Goal: Information Seeking & Learning: Learn about a topic

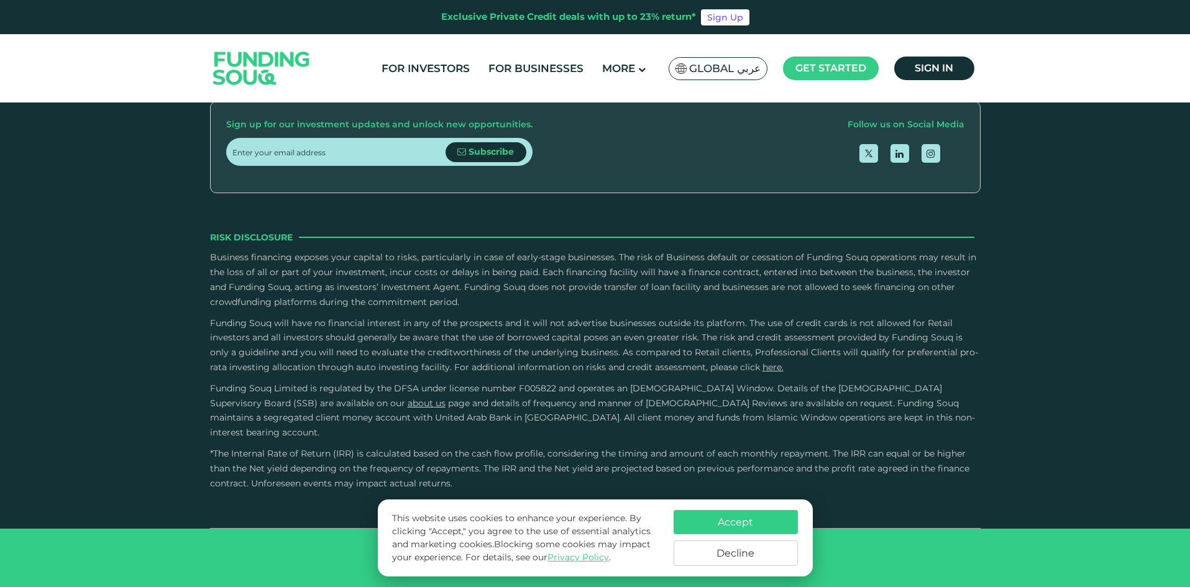
scroll to position [3947, 0]
type tc-range-slider "4"
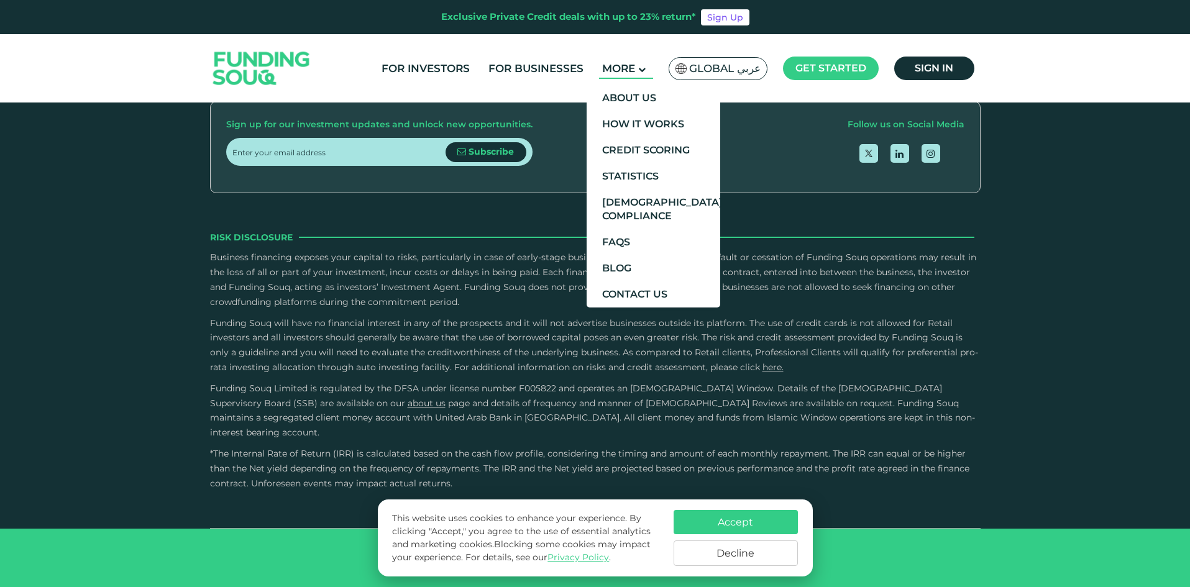
scroll to position [3926, 0]
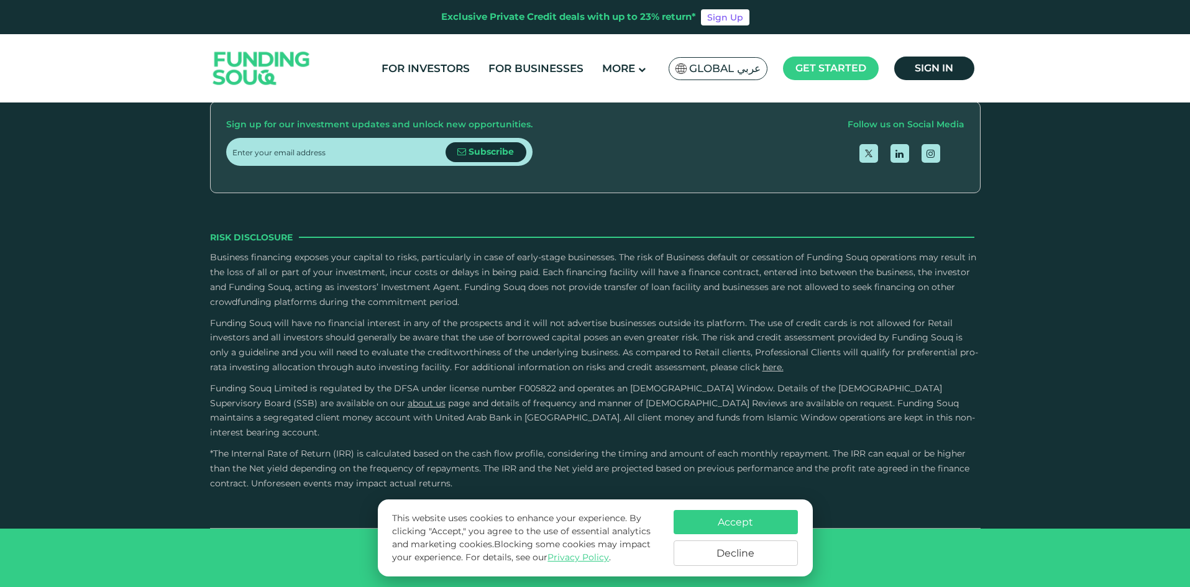
click at [746, 561] on button "Decline" at bounding box center [736, 553] width 124 height 25
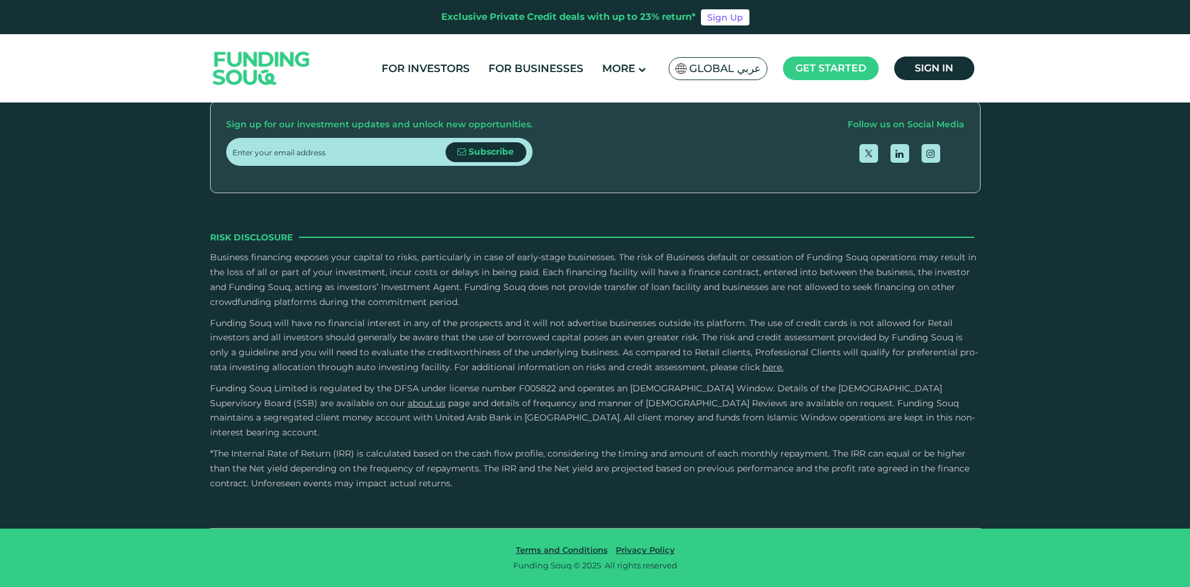
scroll to position [3947, 0]
click at [568, 548] on link "Terms and Conditions" at bounding box center [562, 550] width 98 height 10
click at [632, 549] on link "Privacy Policy" at bounding box center [645, 550] width 65 height 10
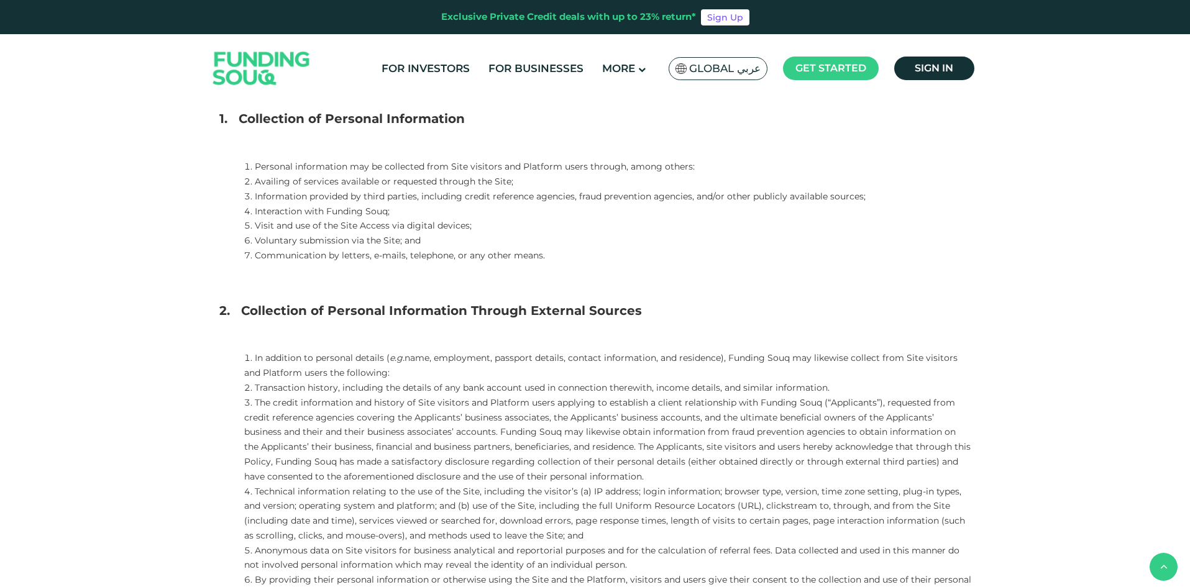
scroll to position [435, 0]
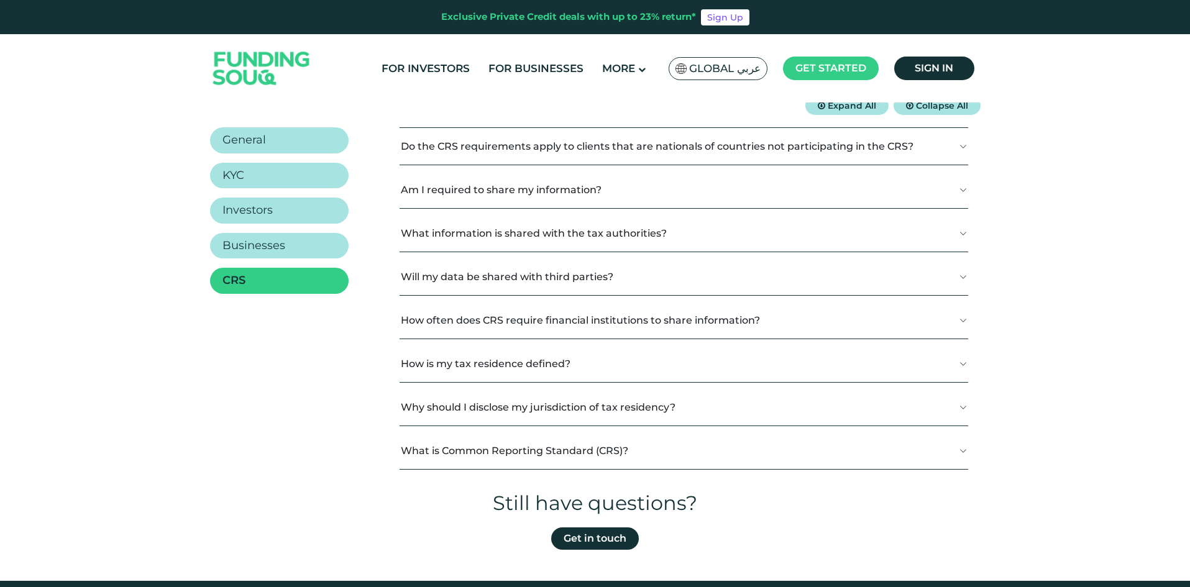
scroll to position [186, 0]
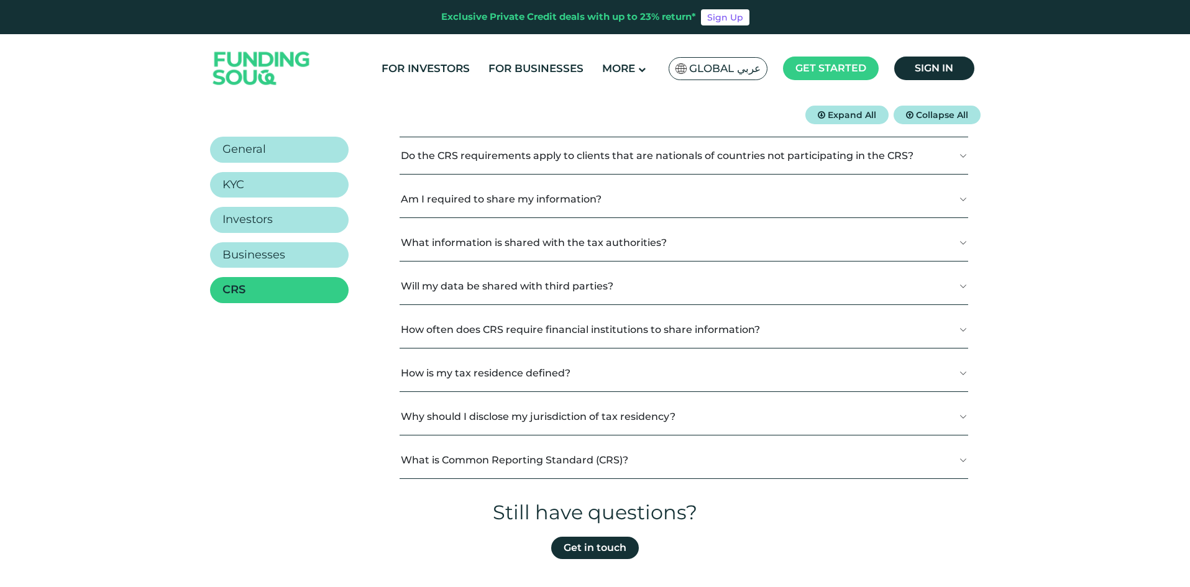
click at [498, 158] on button "Do the CRS requirements apply to clients that are nationals of countries not pa…" at bounding box center [684, 155] width 569 height 37
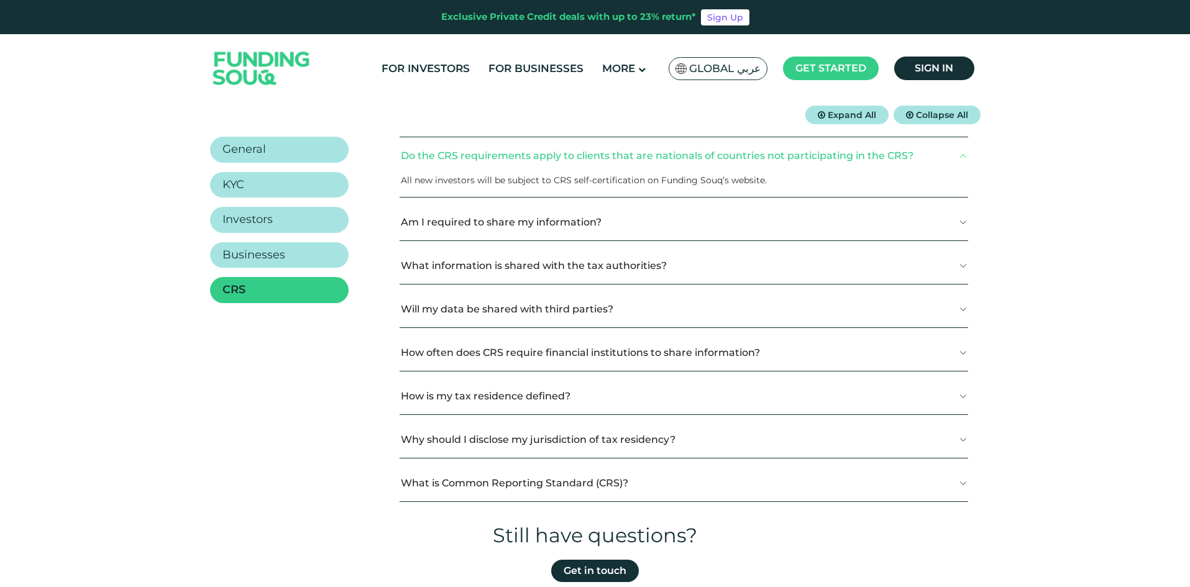
click at [650, 160] on button "Do the CRS requirements apply to clients that are nationals of countries not pa…" at bounding box center [684, 155] width 569 height 37
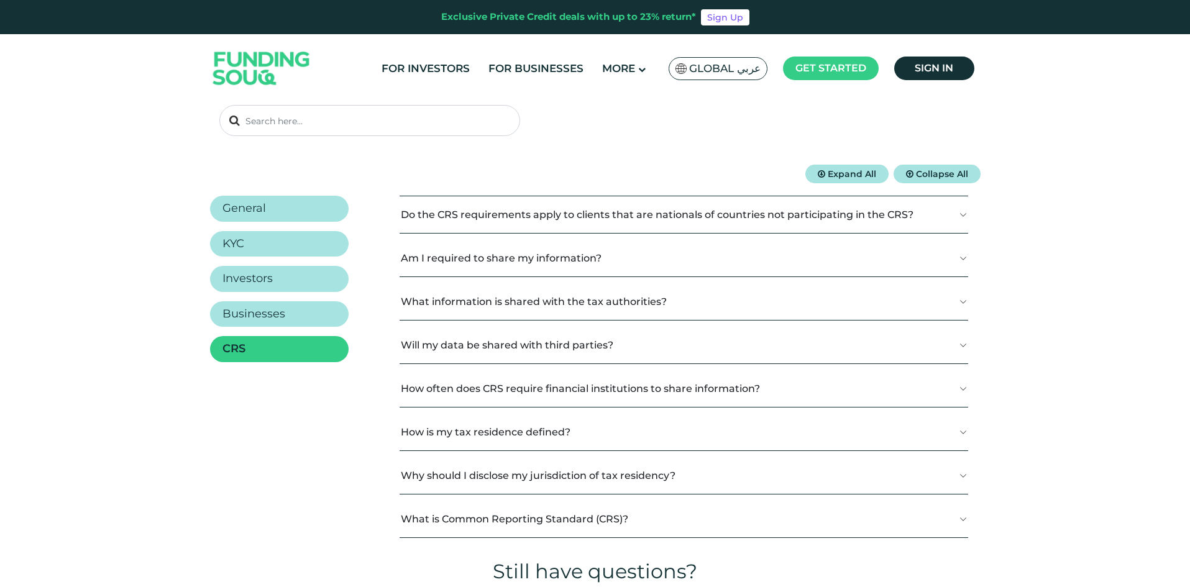
scroll to position [249, 0]
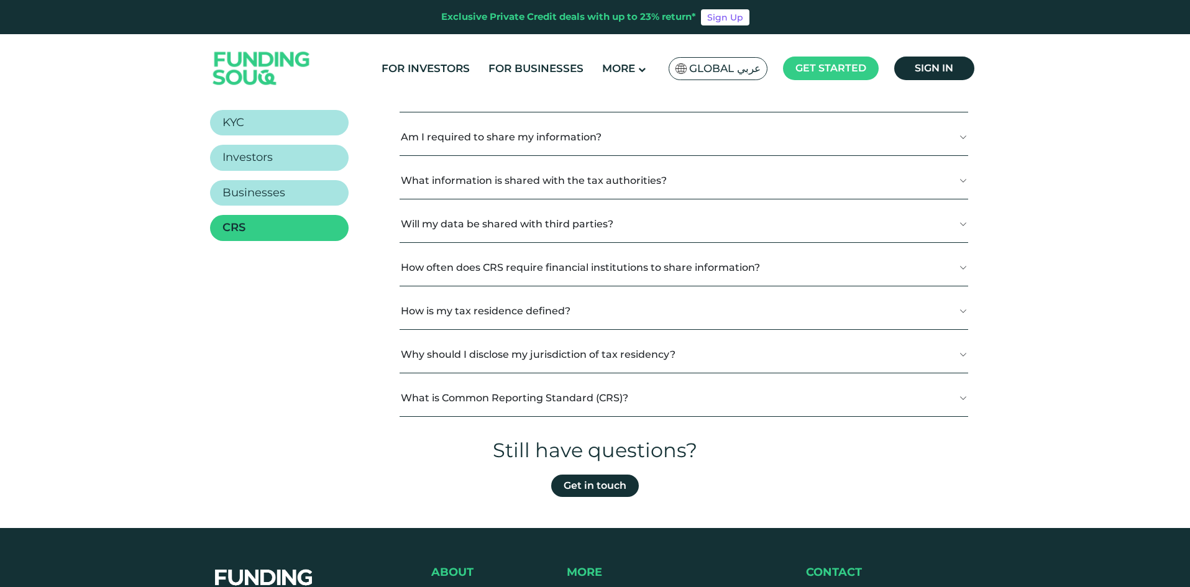
click at [594, 407] on button "What is Common Reporting Standard (CRS)?" at bounding box center [684, 398] width 569 height 37
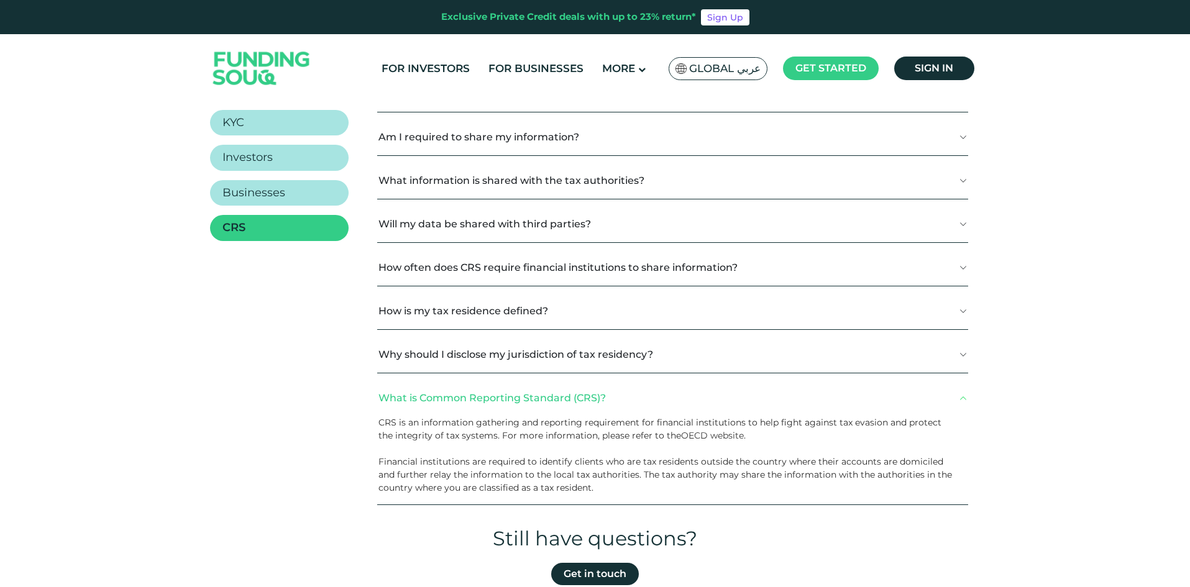
click at [699, 430] on link "OECD website" at bounding box center [712, 435] width 63 height 11
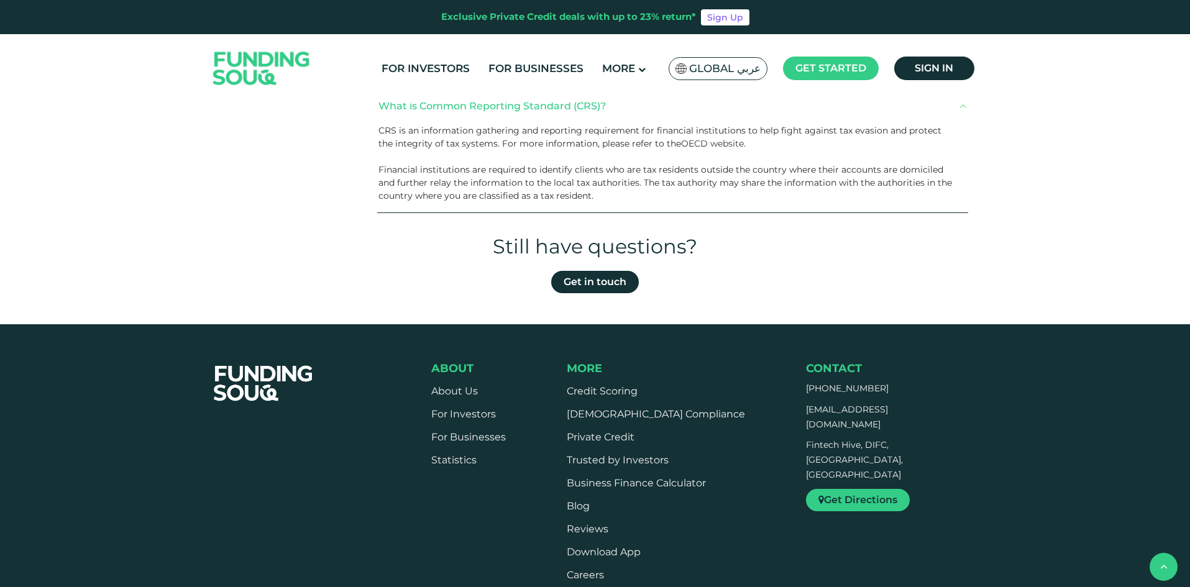
scroll to position [472, 0]
